Goal: Find specific page/section: Find specific page/section

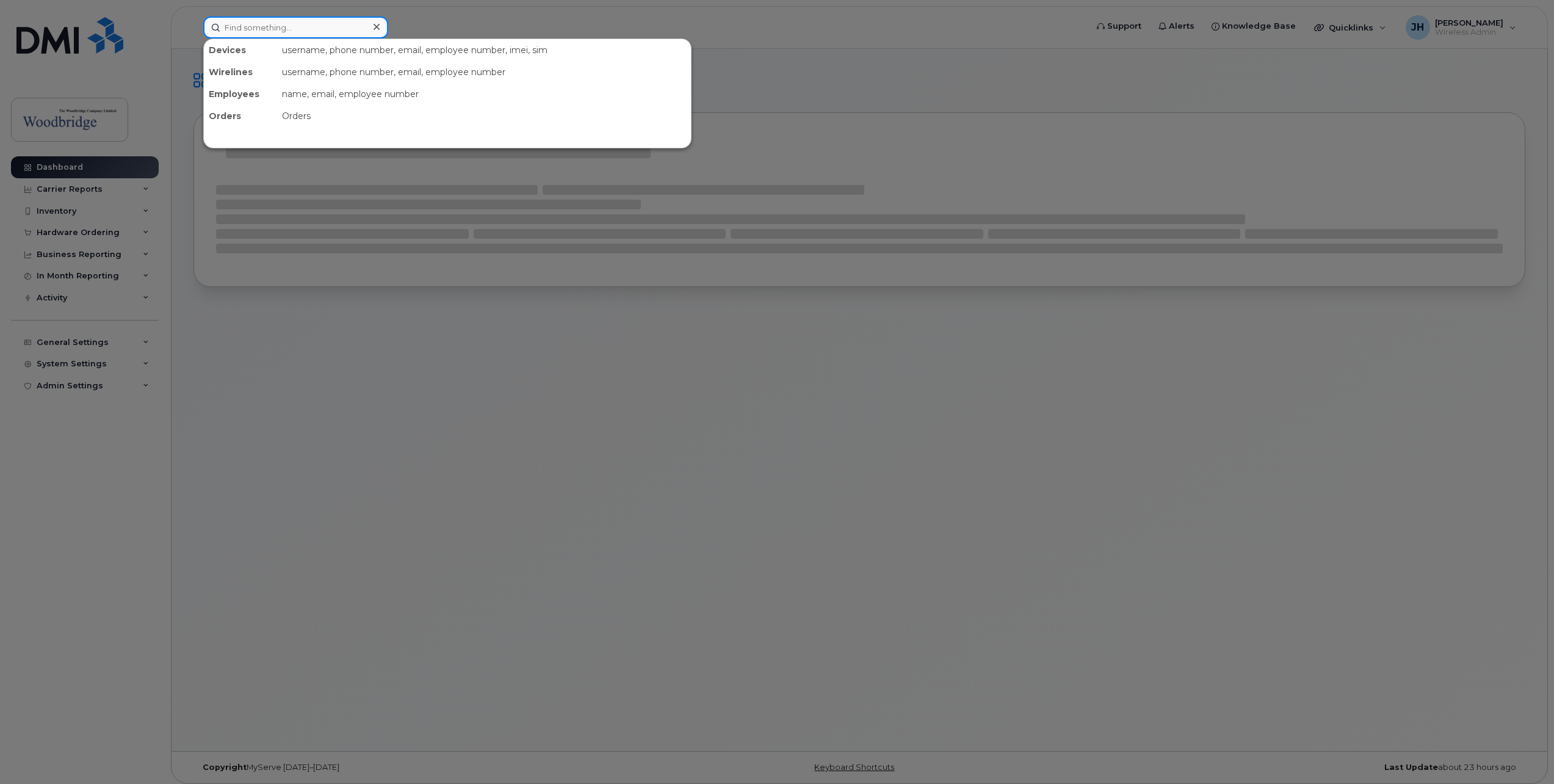
click at [306, 32] on input at bounding box center [296, 27] width 185 height 22
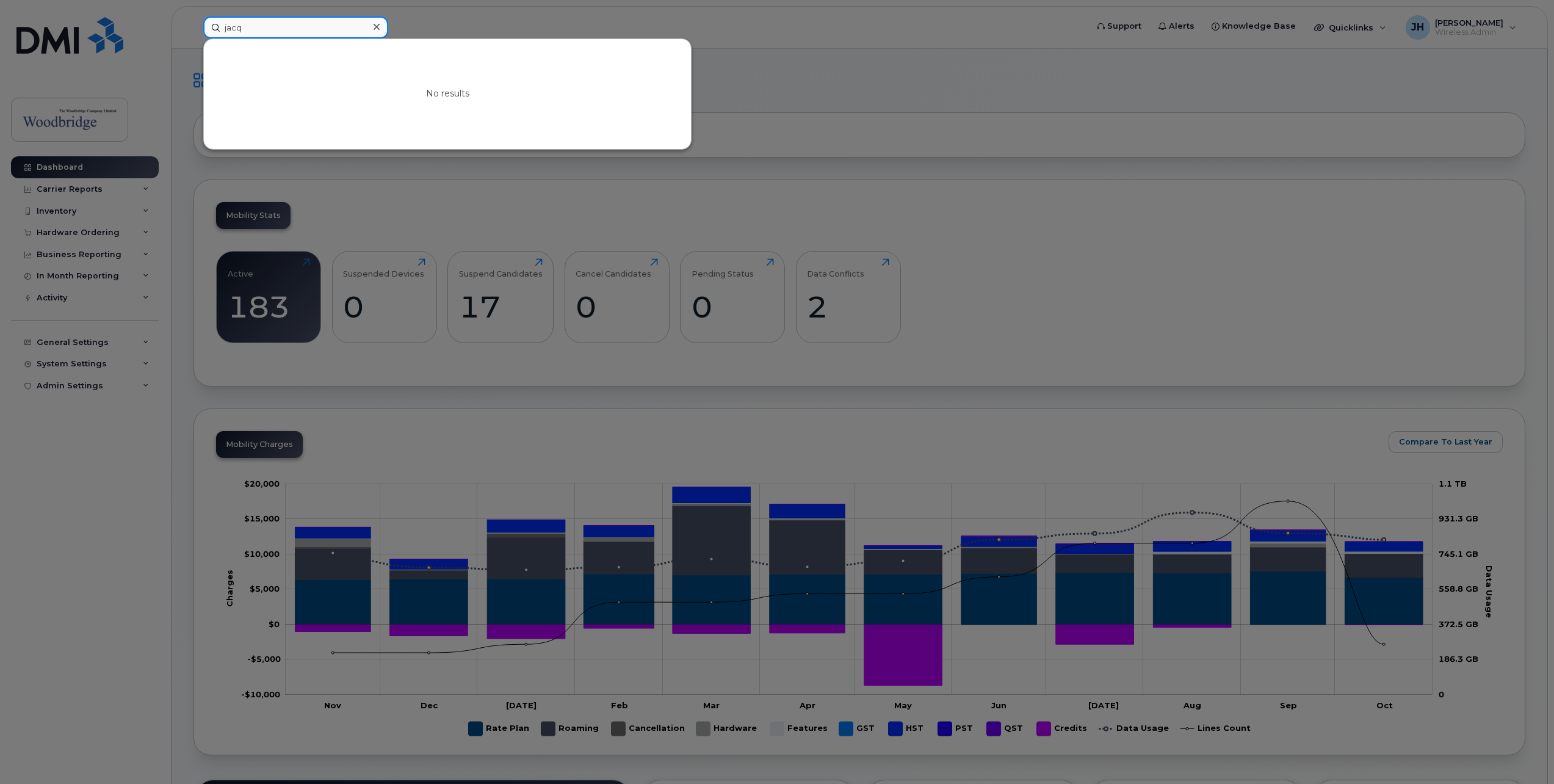
type input "jacq"
click at [377, 33] on div at bounding box center [376, 27] width 17 height 17
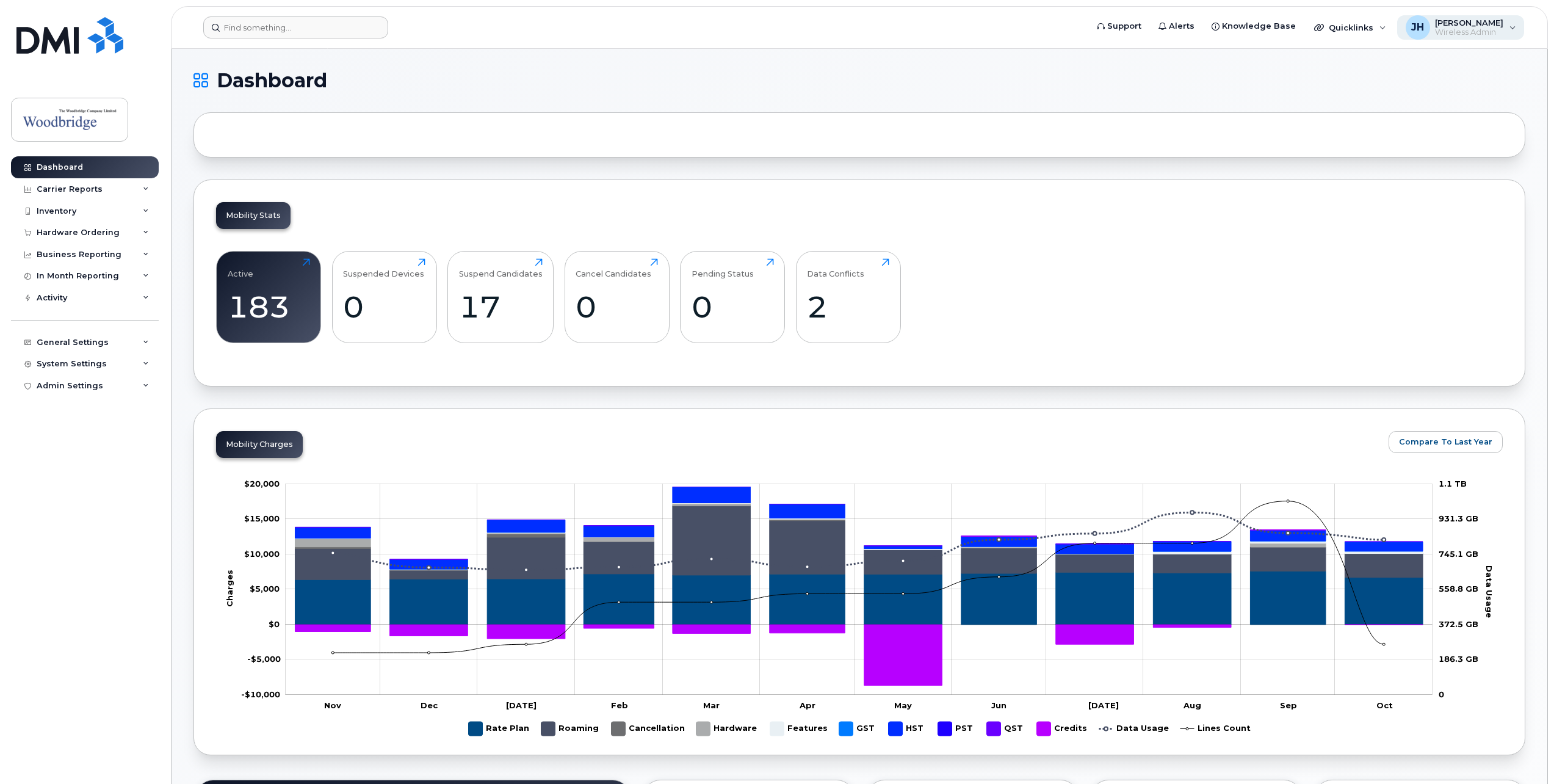
click at [1420, 28] on span "JH" at bounding box center [1417, 27] width 13 height 14
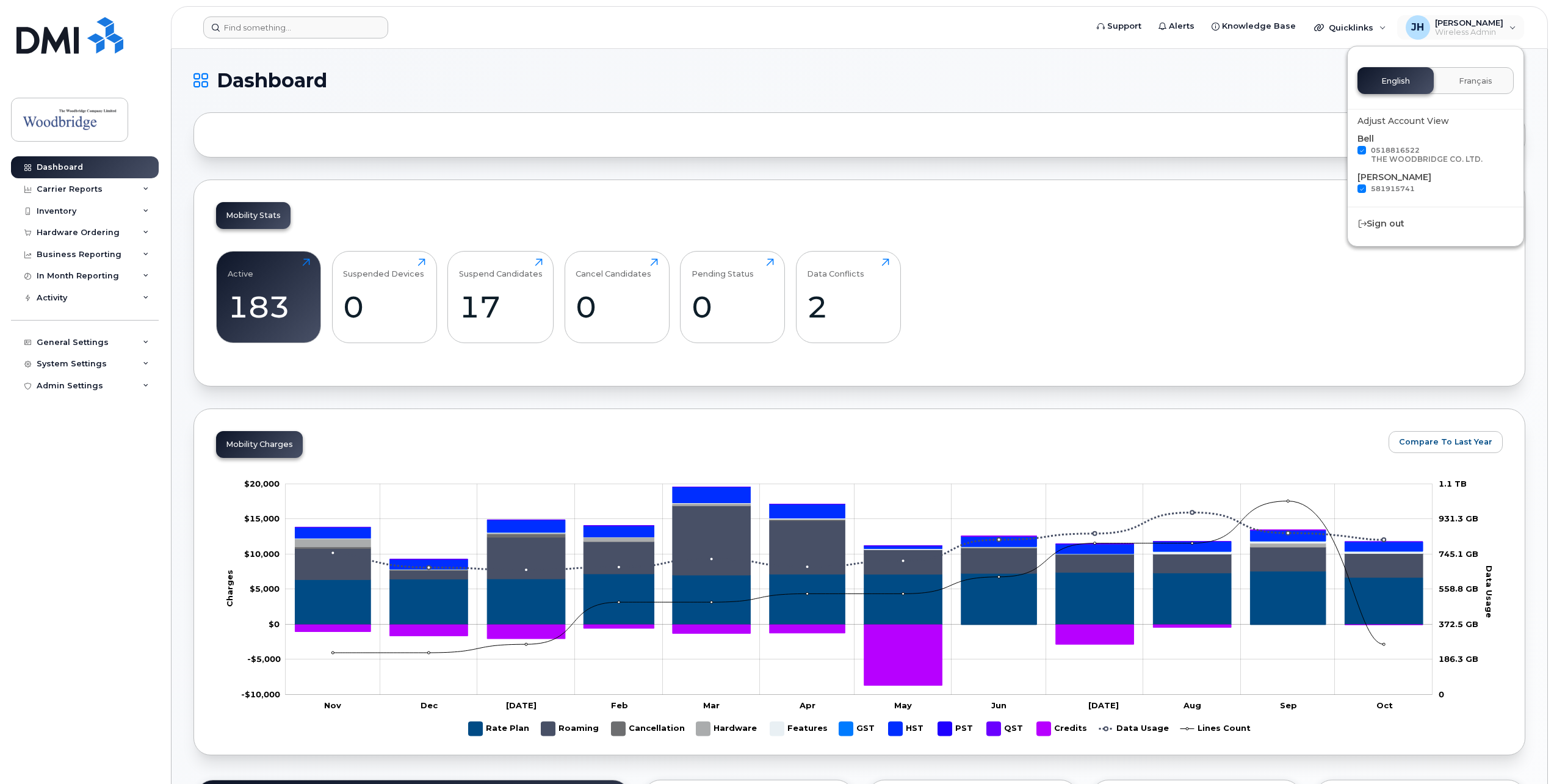
click at [770, 33] on form at bounding box center [641, 27] width 876 height 22
click at [47, 169] on div "Dashboard" at bounding box center [60, 167] width 46 height 10
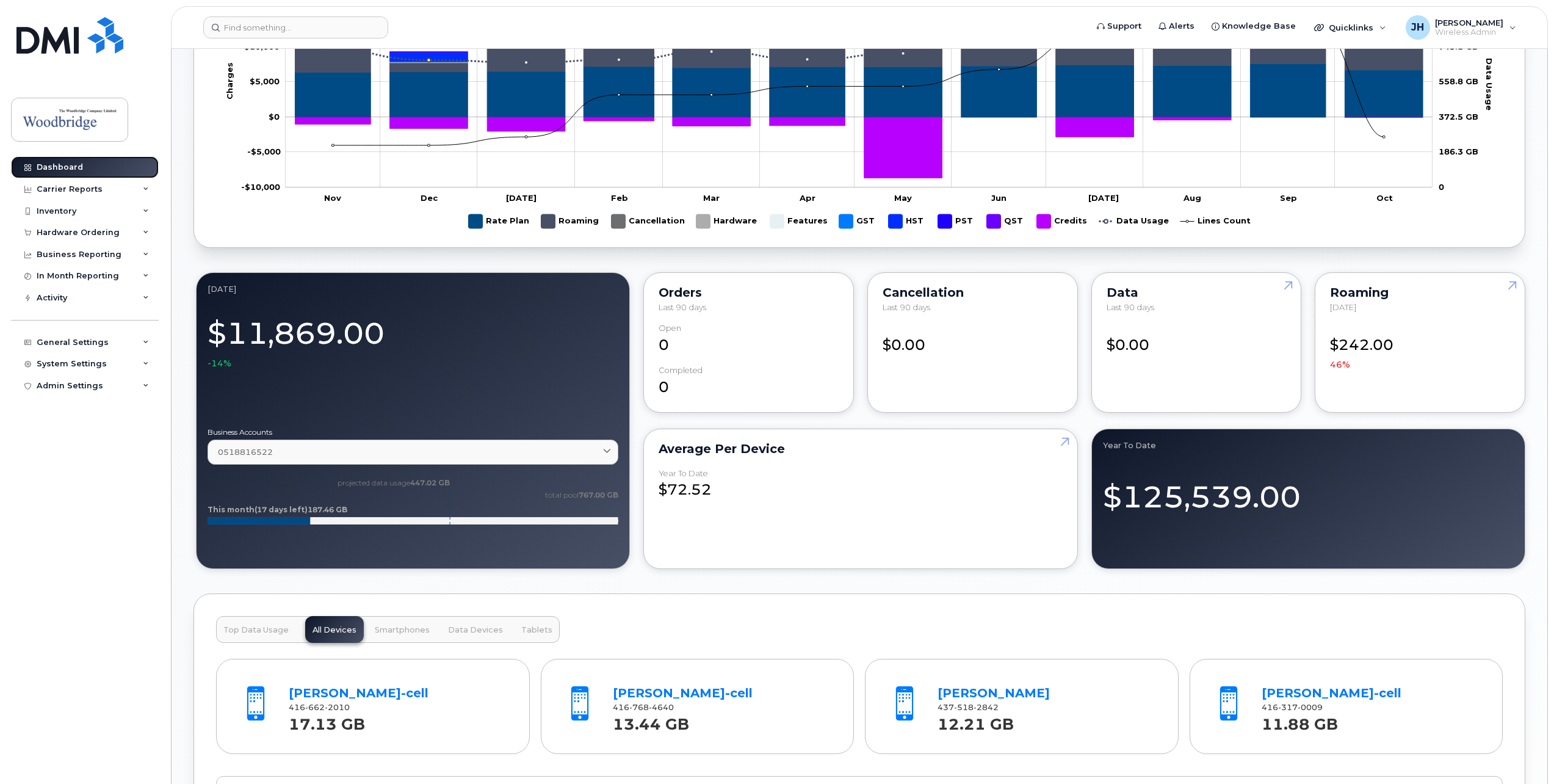
scroll to position [610, 0]
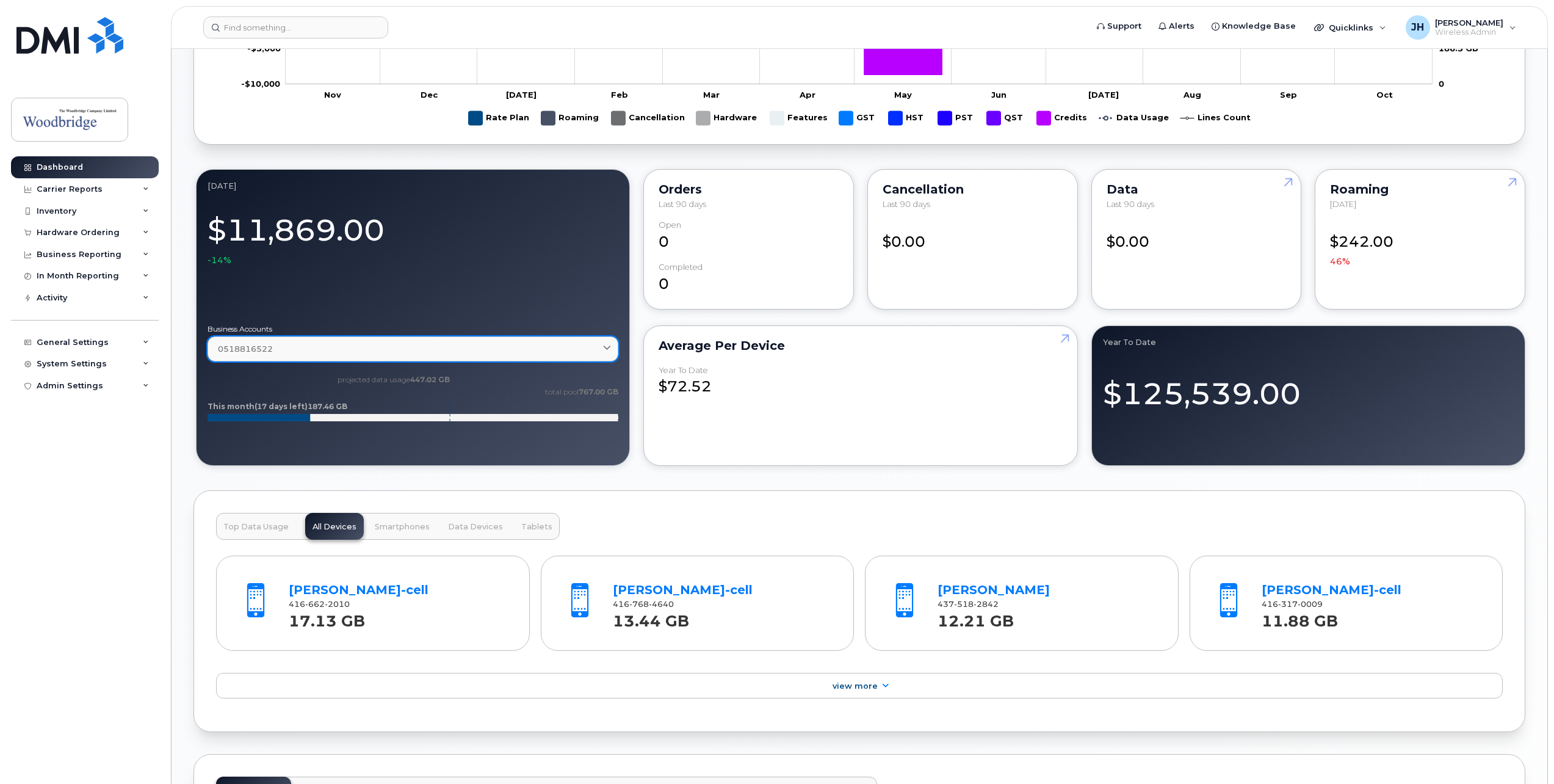
scroll to position [732, 0]
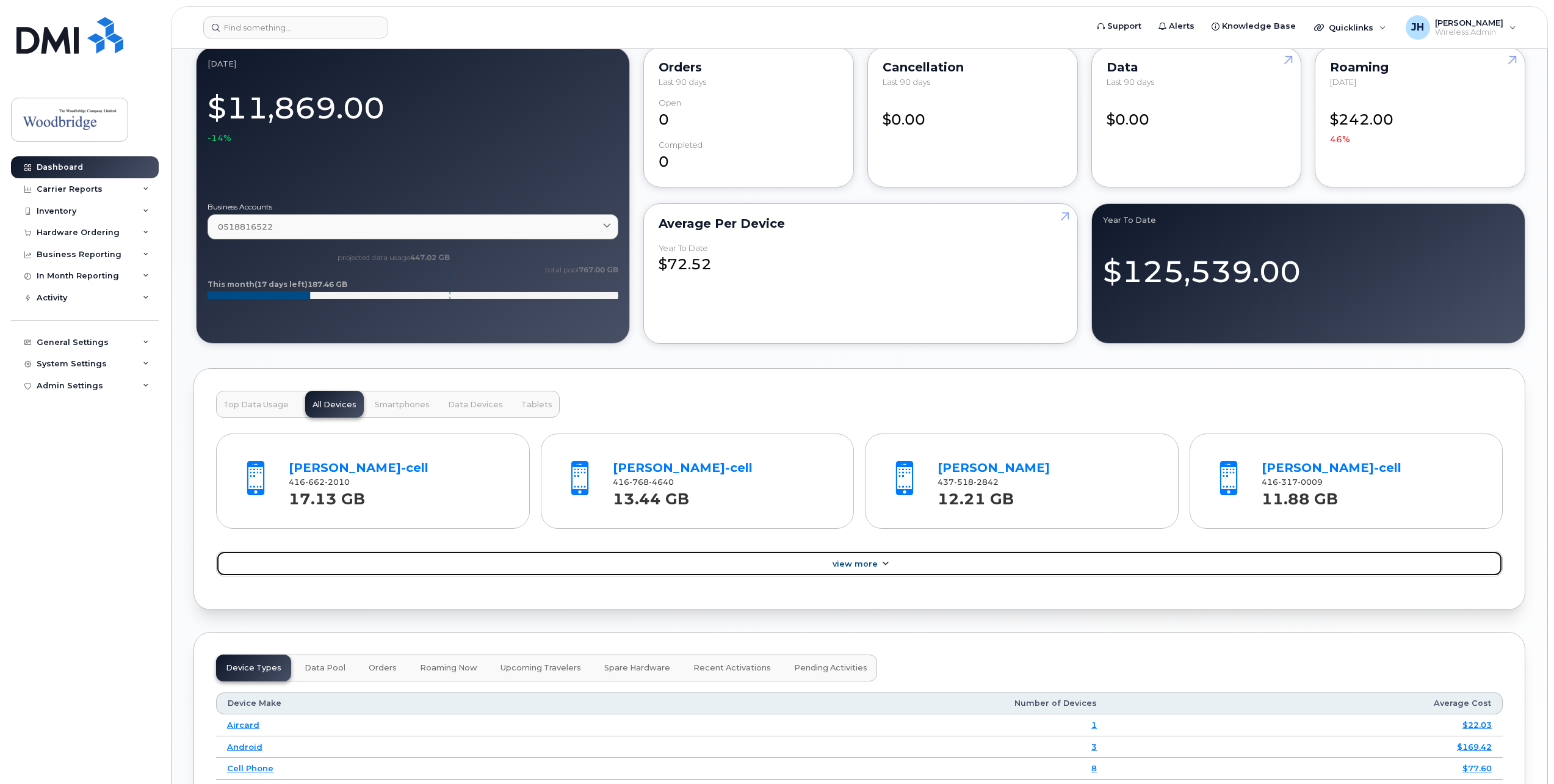
click at [859, 559] on span "View More" at bounding box center [855, 563] width 45 height 9
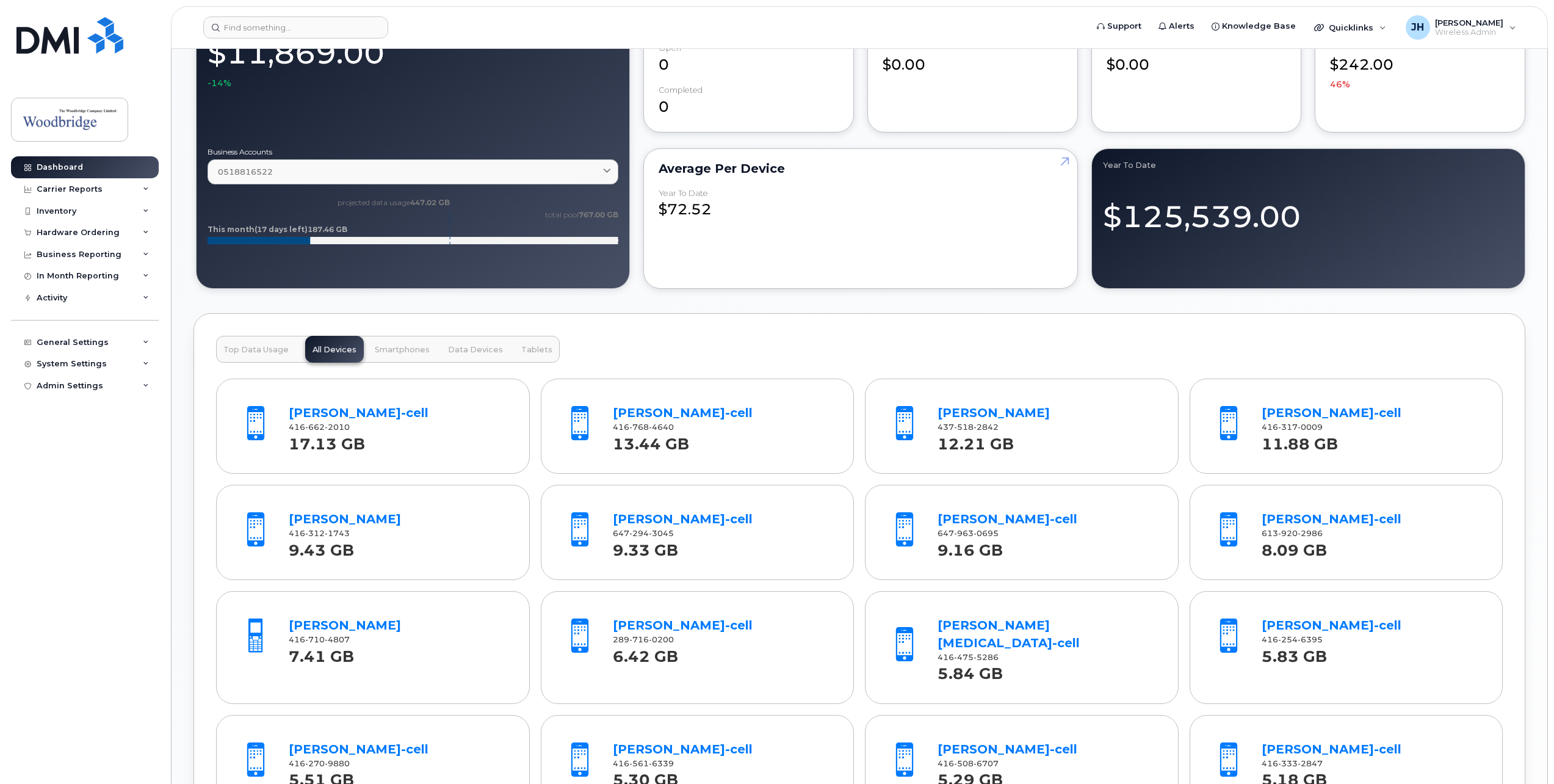
scroll to position [915, 0]
